Goal: Obtain resource: Download file/media

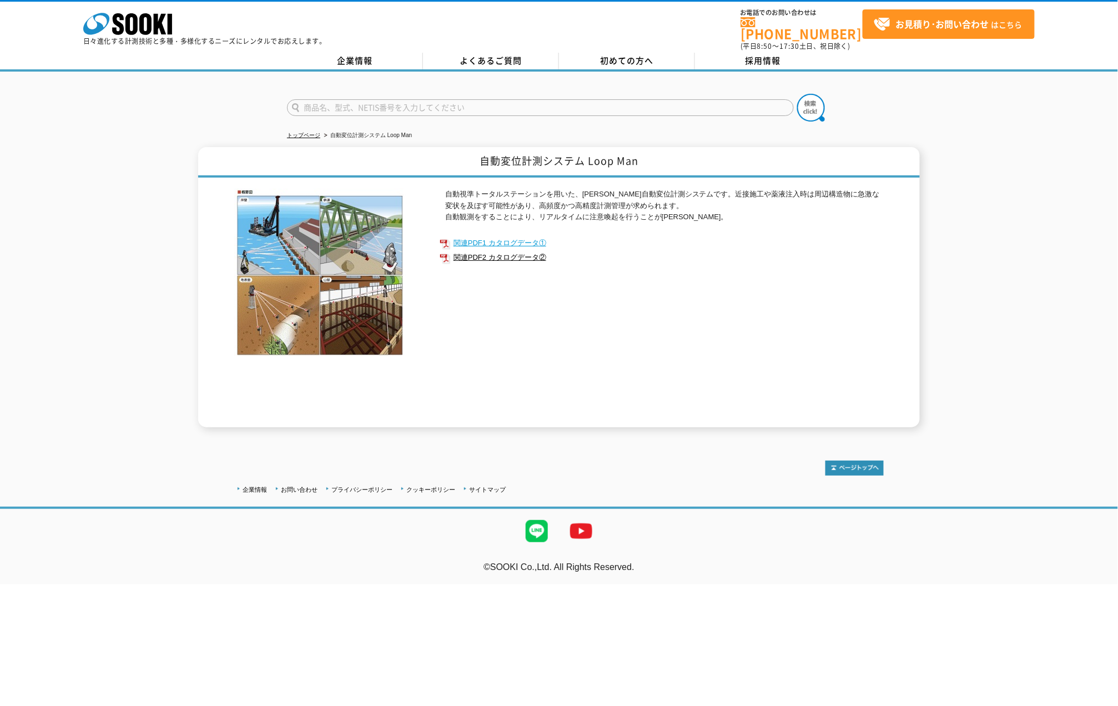
click at [537, 236] on link "関連PDF1 カタログデータ①" at bounding box center [662, 243] width 444 height 14
click at [469, 250] on link "関連PDF2 カタログデータ②" at bounding box center [662, 257] width 444 height 14
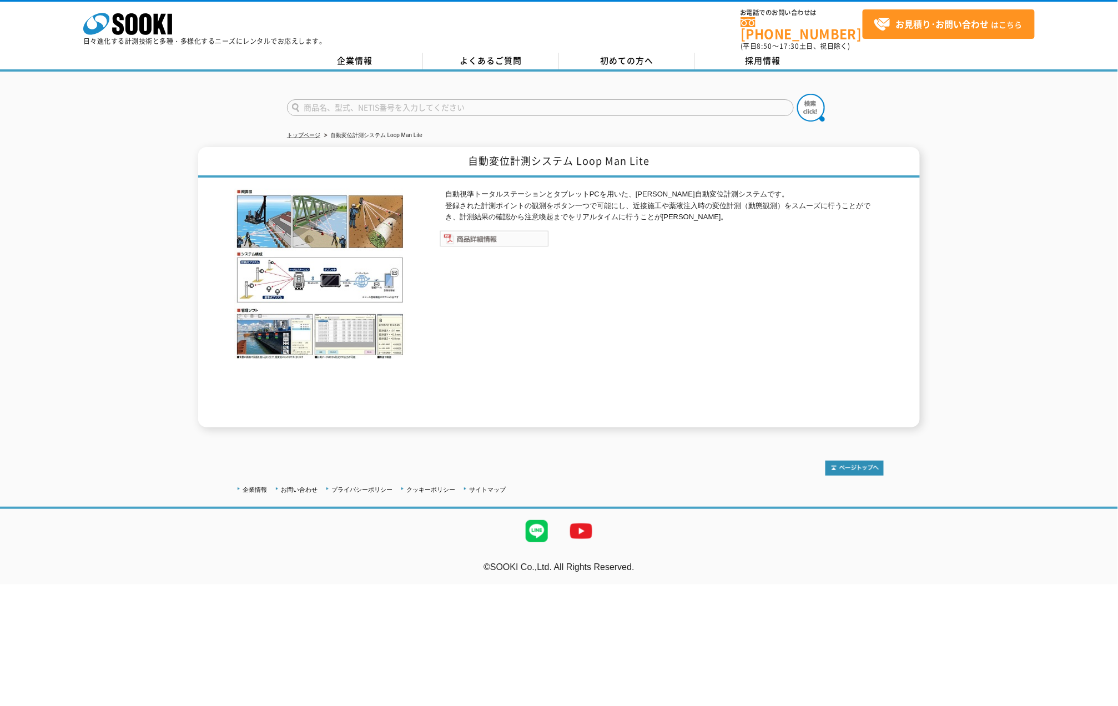
click at [477, 230] on img at bounding box center [494, 238] width 109 height 17
